Goal: Information Seeking & Learning: Learn about a topic

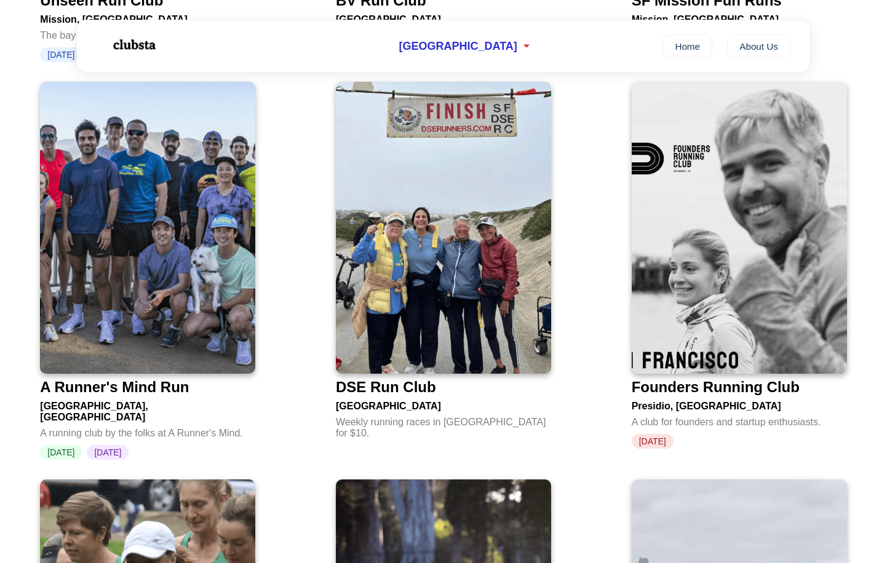
scroll to position [2516, 0]
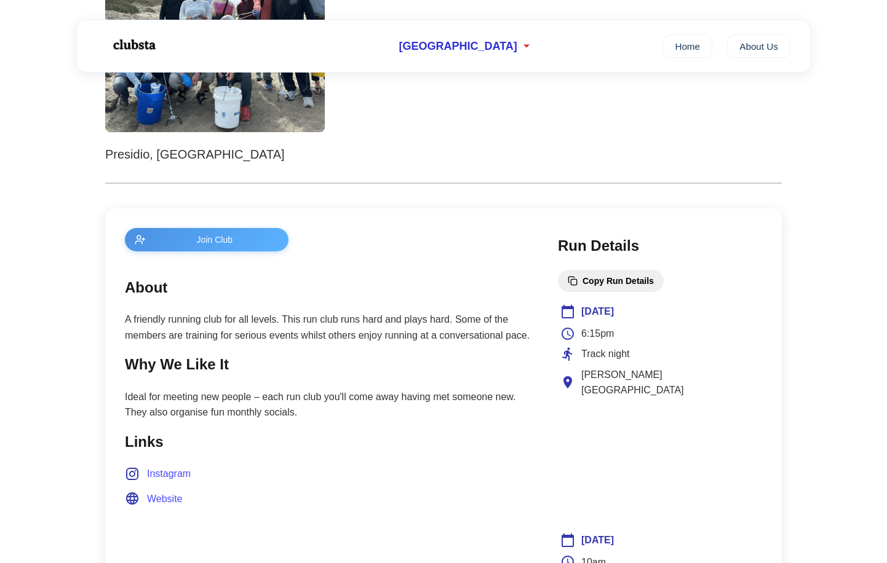
scroll to position [320, 0]
click at [382, 325] on p "A friendly running club for all levels. This run club runs hard and plays hard.…" at bounding box center [329, 326] width 408 height 31
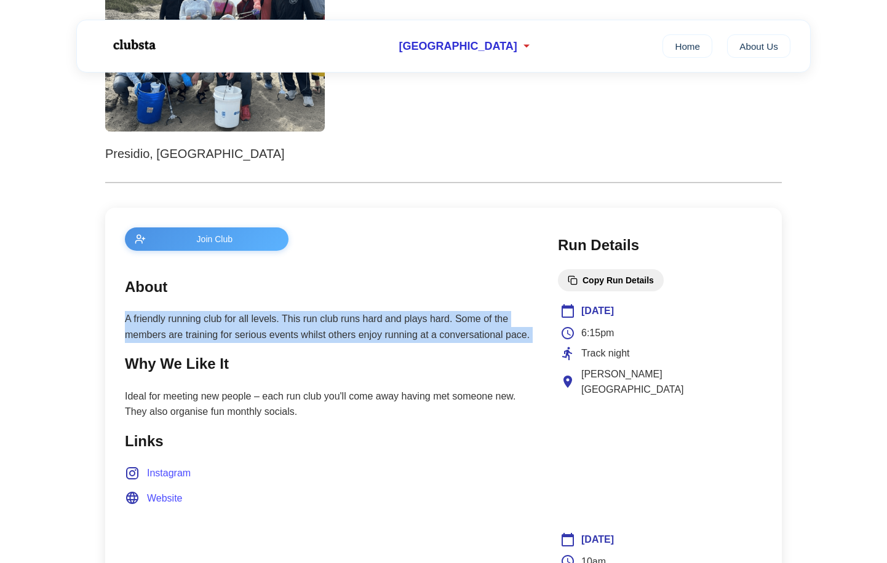
click at [382, 325] on p "A friendly running club for all levels. This run club runs hard and plays hard.…" at bounding box center [329, 326] width 408 height 31
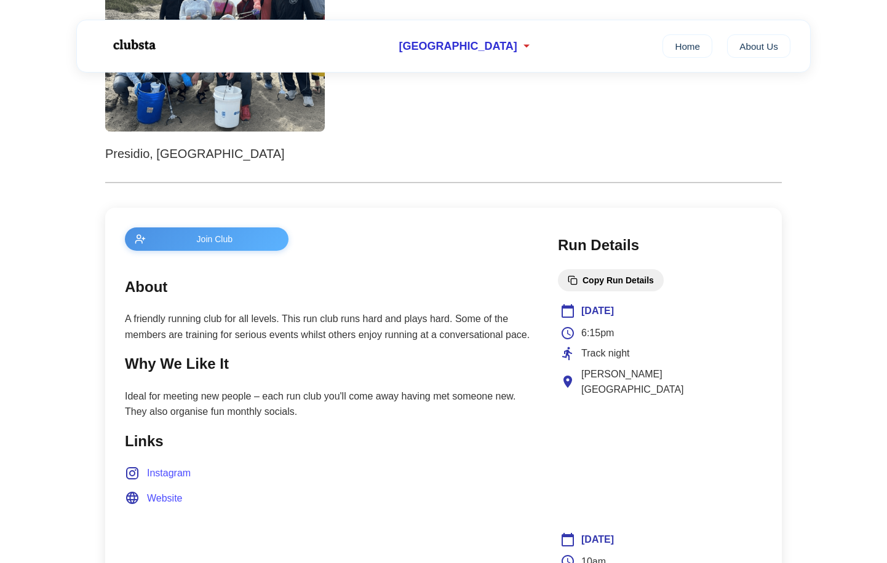
drag, startPoint x: 382, startPoint y: 325, endPoint x: 400, endPoint y: 415, distance: 91.5
click at [400, 415] on p "Ideal for meeting new people – each run club you'll come away having met someon…" at bounding box center [329, 404] width 408 height 31
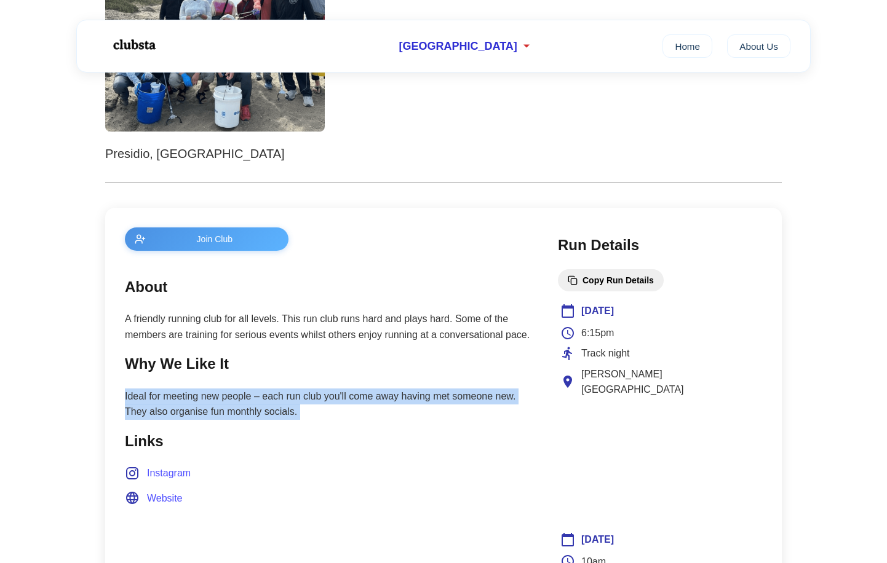
click at [400, 415] on p "Ideal for meeting new people – each run club you'll come away having met someon…" at bounding box center [329, 404] width 408 height 31
drag, startPoint x: 400, startPoint y: 415, endPoint x: 357, endPoint y: 413, distance: 43.1
click at [357, 413] on p "Ideal for meeting new people – each run club you'll come away having met someon…" at bounding box center [329, 404] width 408 height 31
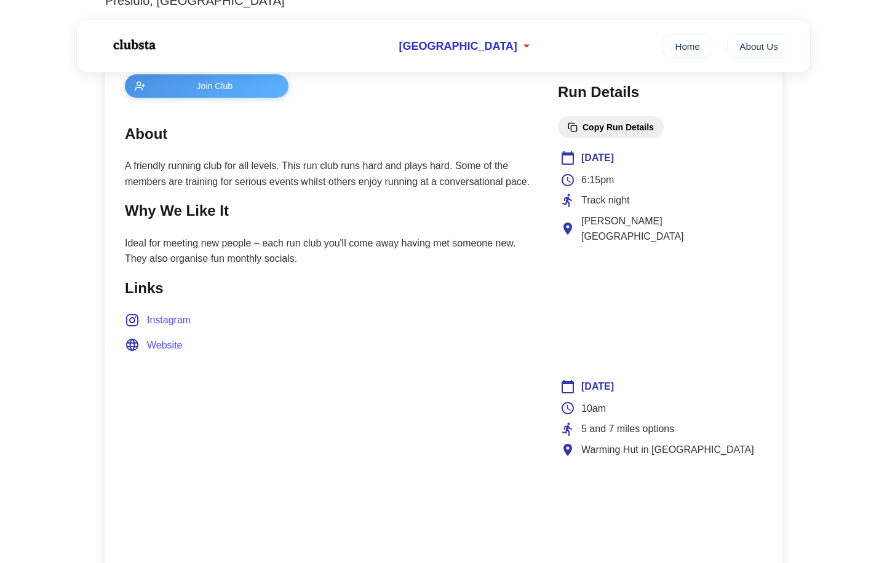
scroll to position [480, 0]
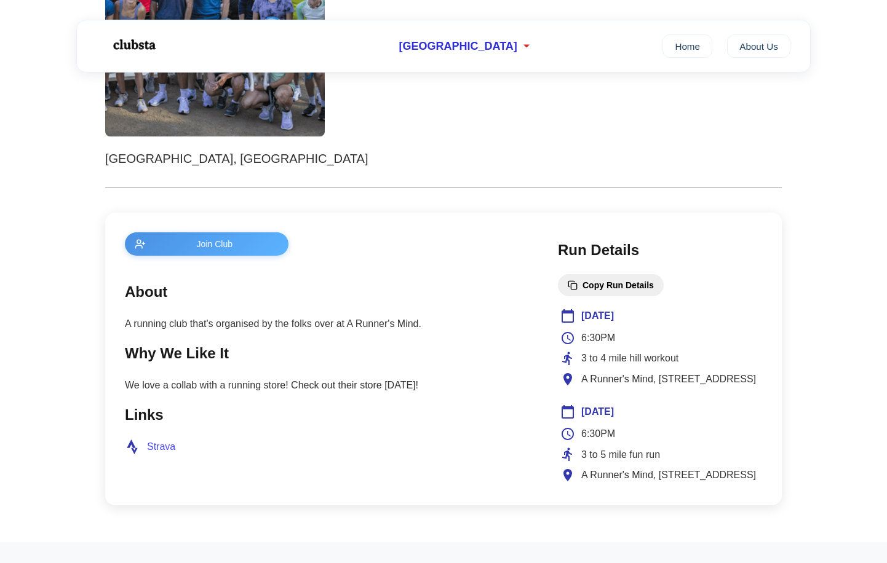
scroll to position [338, 0]
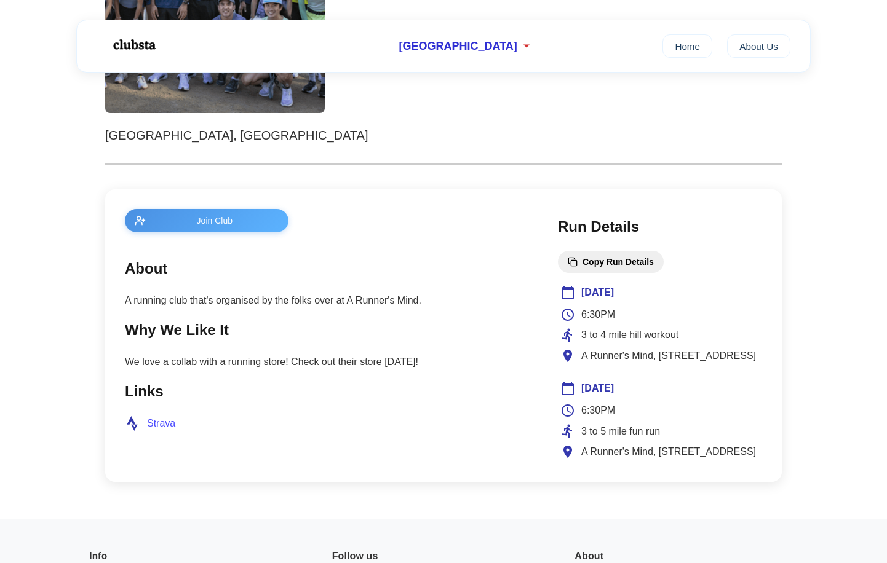
click at [397, 353] on section "Why We Like It We love a collab with a running store! Check out their store [DA…" at bounding box center [329, 345] width 408 height 52
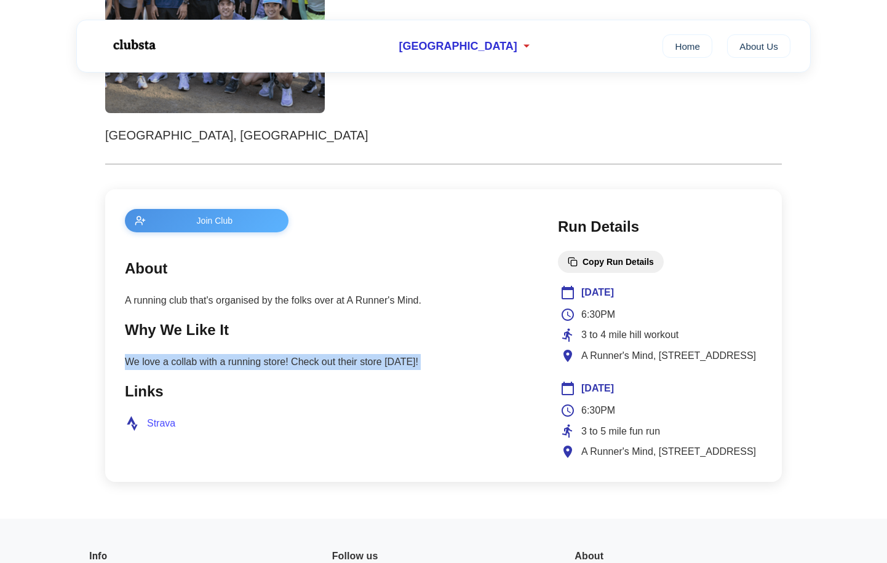
click at [293, 342] on section "Why We Like It We love a collab with a running store! Check out their store [DA…" at bounding box center [329, 345] width 408 height 52
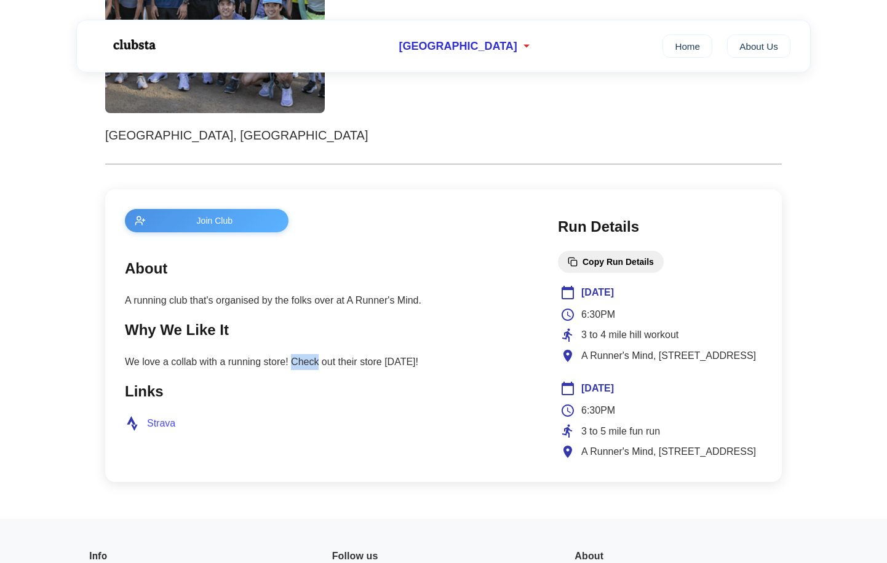
click at [293, 342] on section "Why We Like It We love a collab with a running store! Check out their store [DA…" at bounding box center [329, 345] width 408 height 52
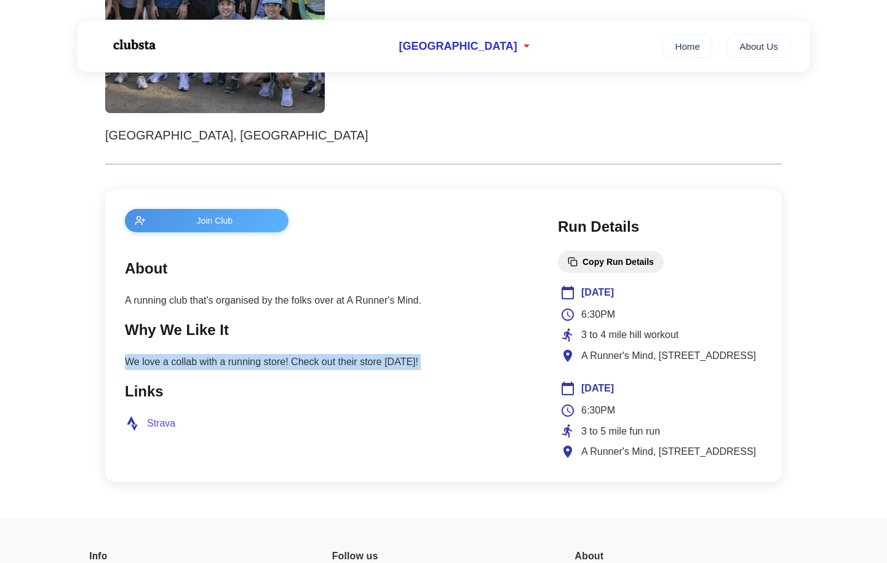
click at [293, 342] on section "Why We Like It We love a collab with a running store! Check out their store [DA…" at bounding box center [329, 345] width 408 height 52
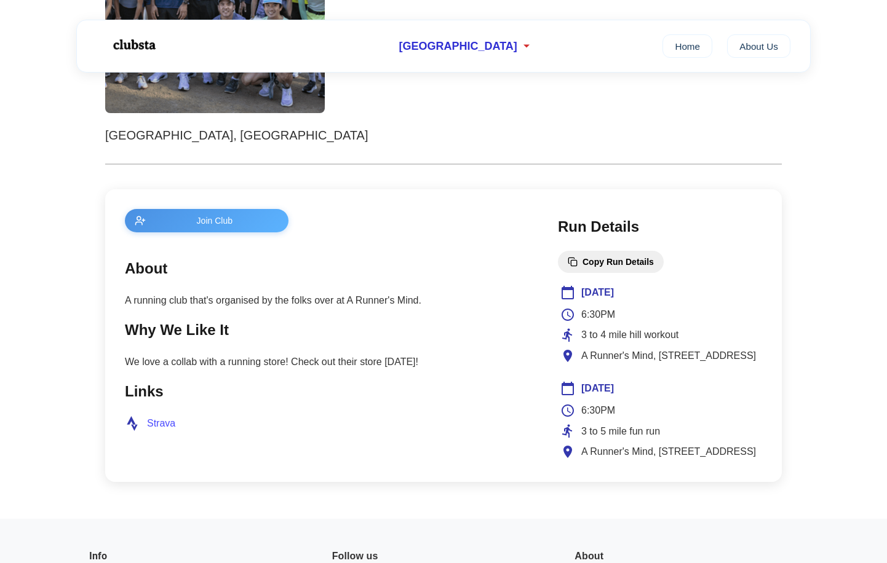
drag, startPoint x: 293, startPoint y: 342, endPoint x: 232, endPoint y: 325, distance: 63.9
click at [232, 325] on h2 "Why We Like It" at bounding box center [329, 330] width 408 height 23
drag, startPoint x: 232, startPoint y: 325, endPoint x: 248, endPoint y: 356, distance: 35.5
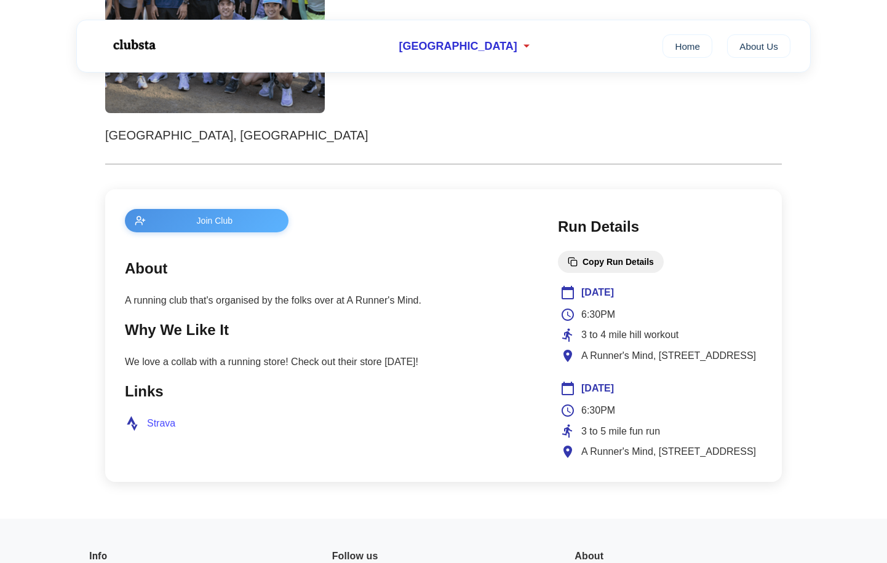
click at [248, 356] on p "We love a collab with a running store! Check out their store [DATE]!" at bounding box center [329, 362] width 408 height 16
click at [282, 361] on p "We love a collab with a running store! Check out their store [DATE]!" at bounding box center [329, 362] width 408 height 16
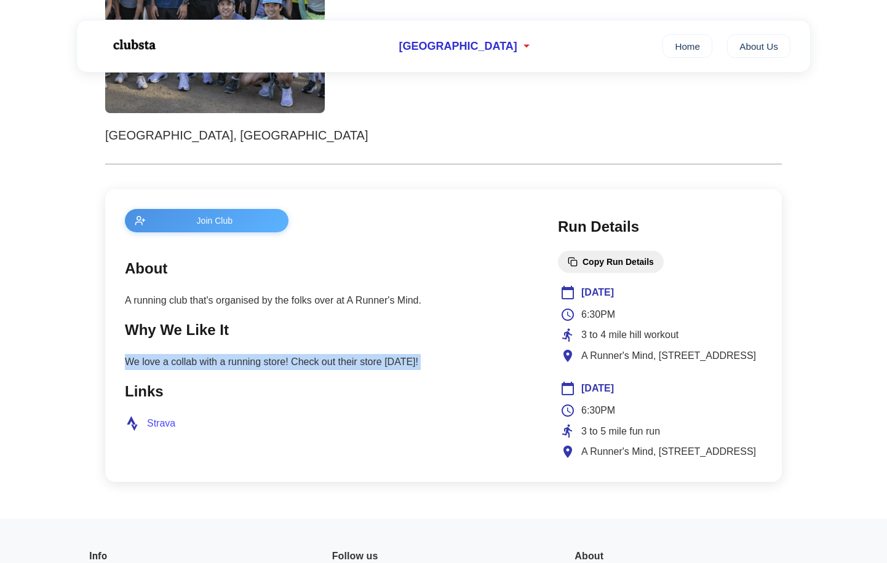
click at [282, 361] on p "We love a collab with a running store! Check out their store [DATE]!" at bounding box center [329, 362] width 408 height 16
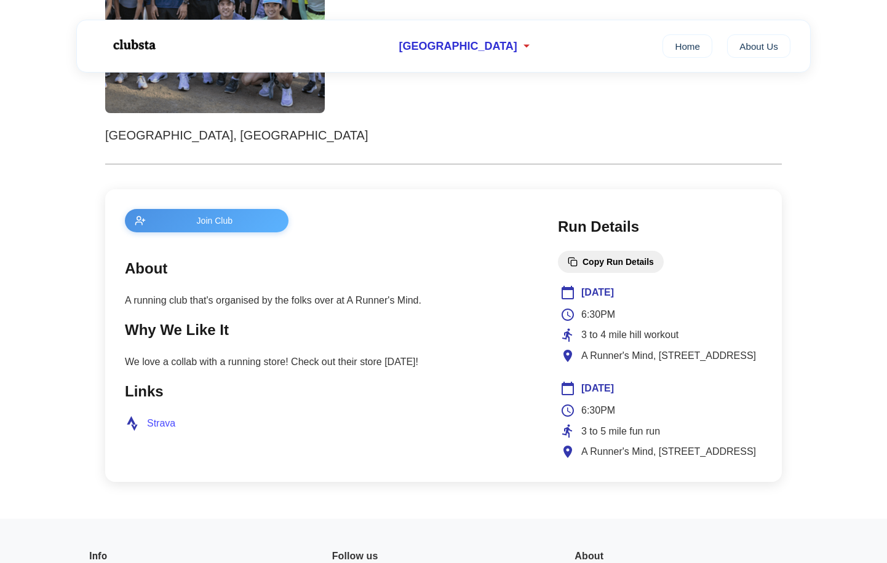
drag, startPoint x: 282, startPoint y: 361, endPoint x: 287, endPoint y: 378, distance: 17.9
click at [287, 378] on main "Join Club About A running club that's organised by the folks over at A Runner's…" at bounding box center [329, 335] width 408 height 253
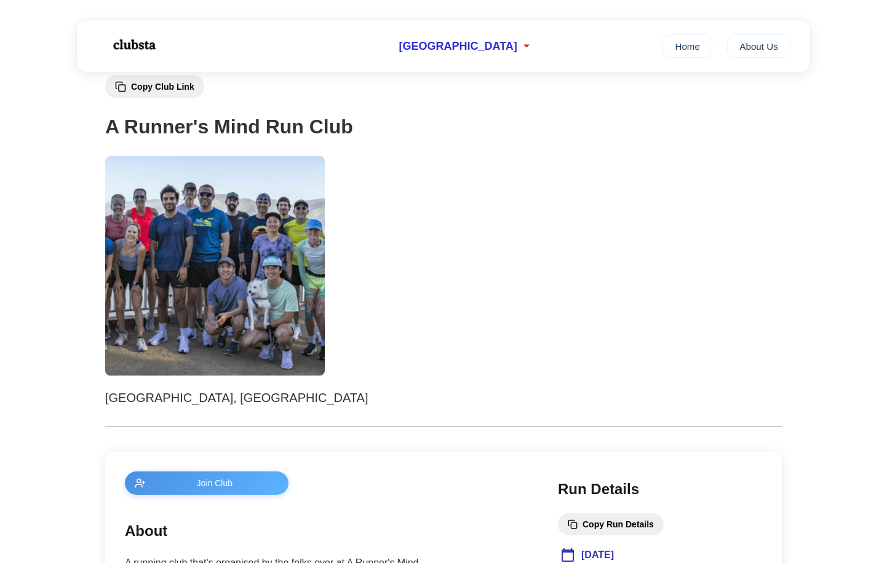
scroll to position [75, 0]
